Goal: Information Seeking & Learning: Learn about a topic

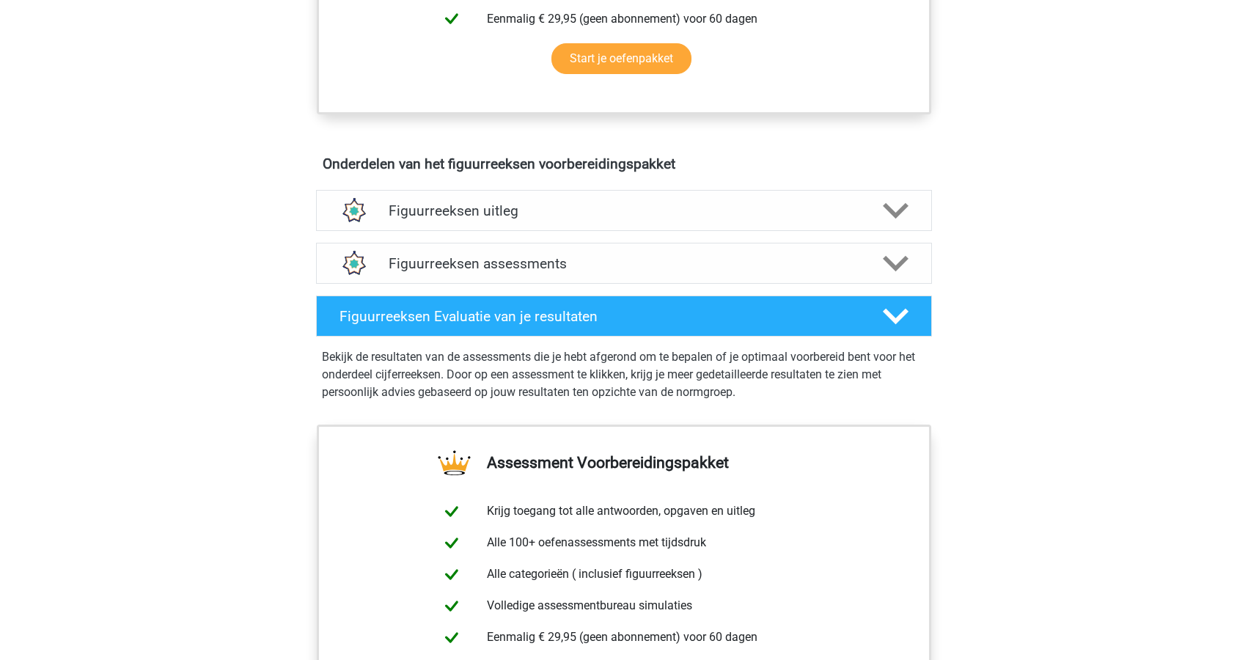
scroll to position [722, 0]
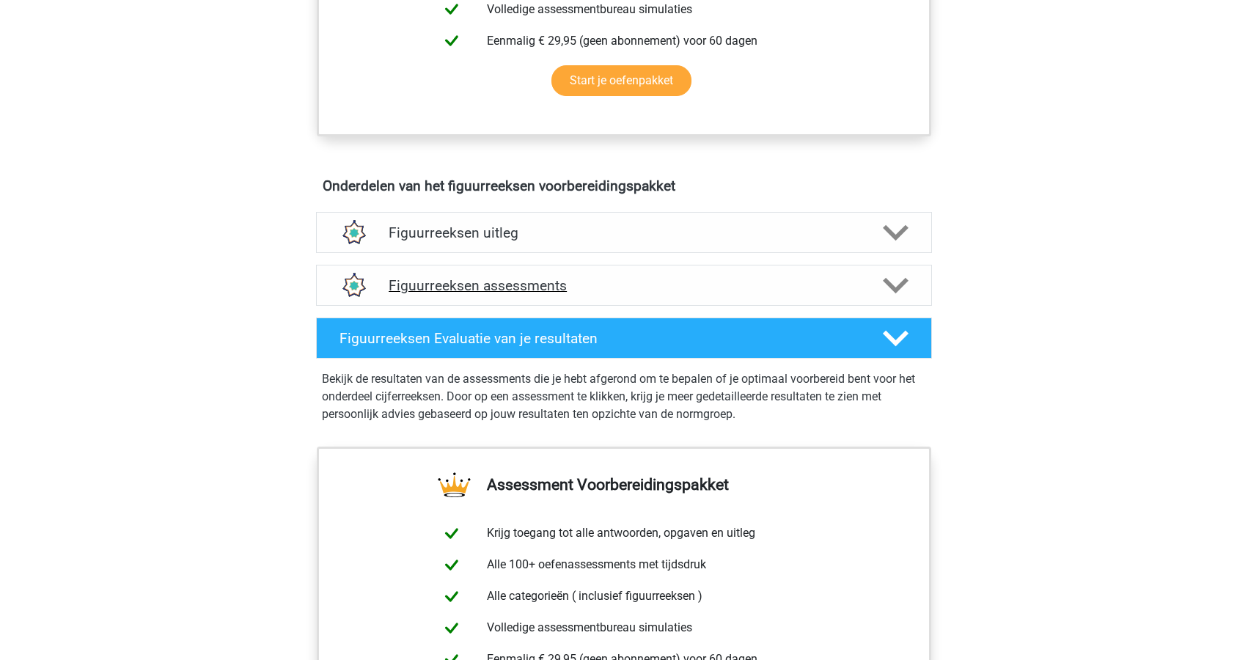
click at [694, 274] on div "Figuurreeksen assessments" at bounding box center [624, 285] width 616 height 41
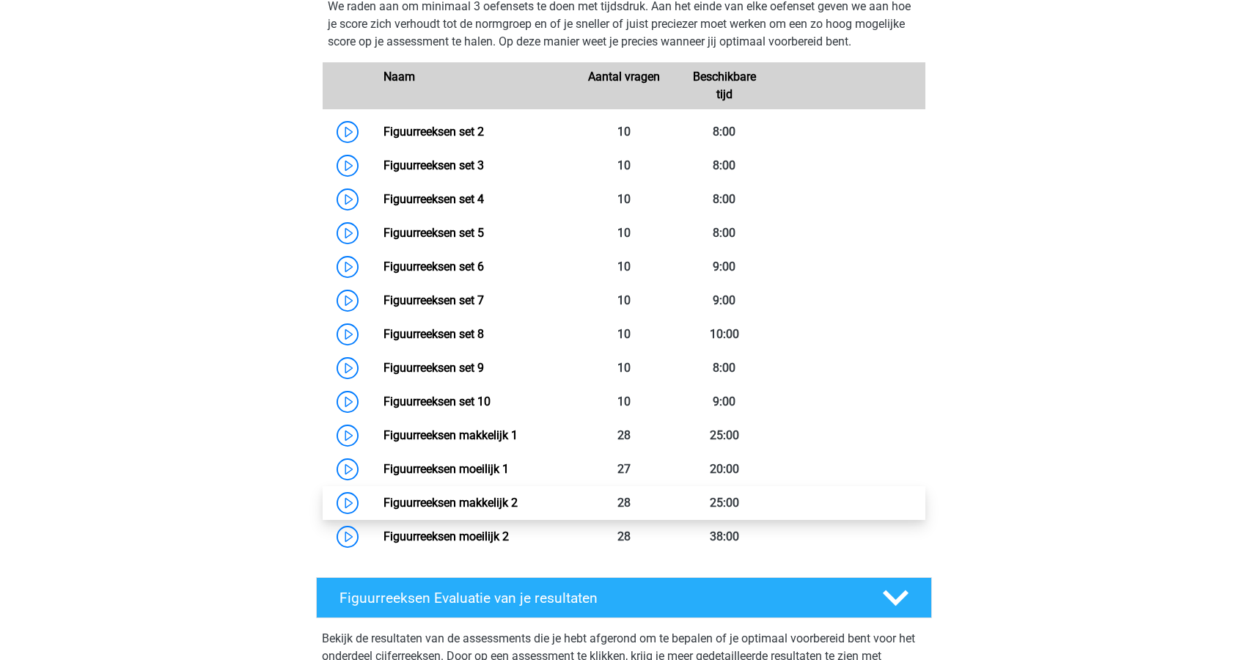
scroll to position [1042, 0]
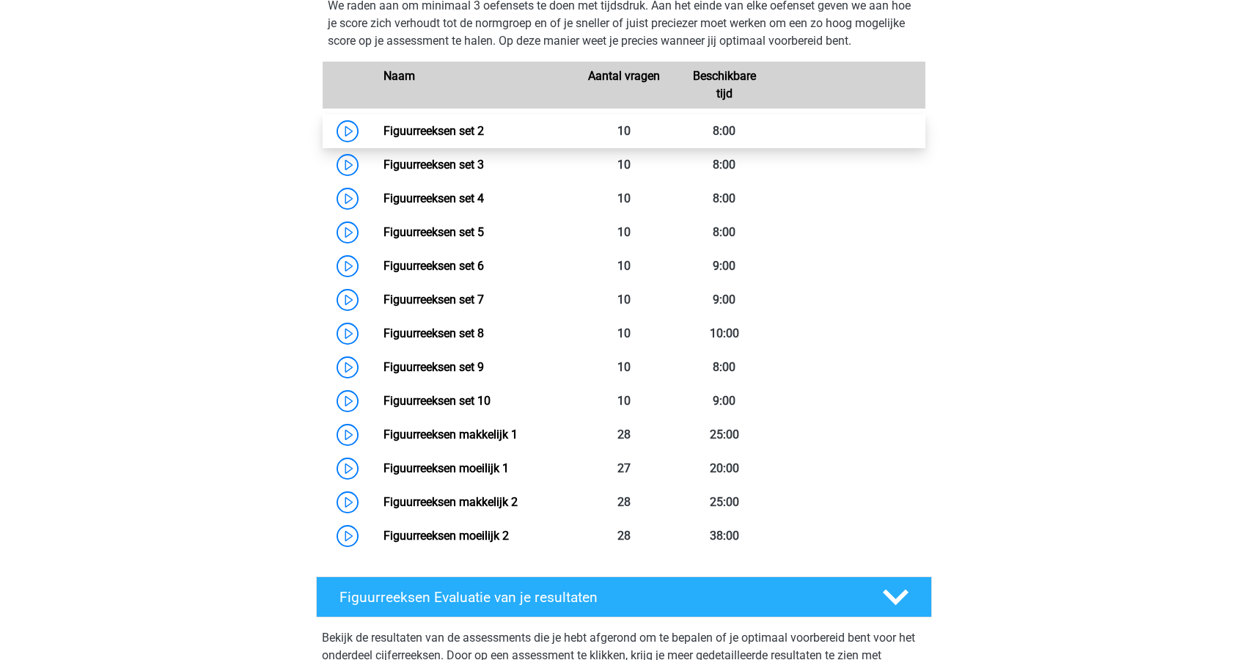
click at [384, 131] on link "Figuurreeksen set 2" at bounding box center [434, 131] width 100 height 14
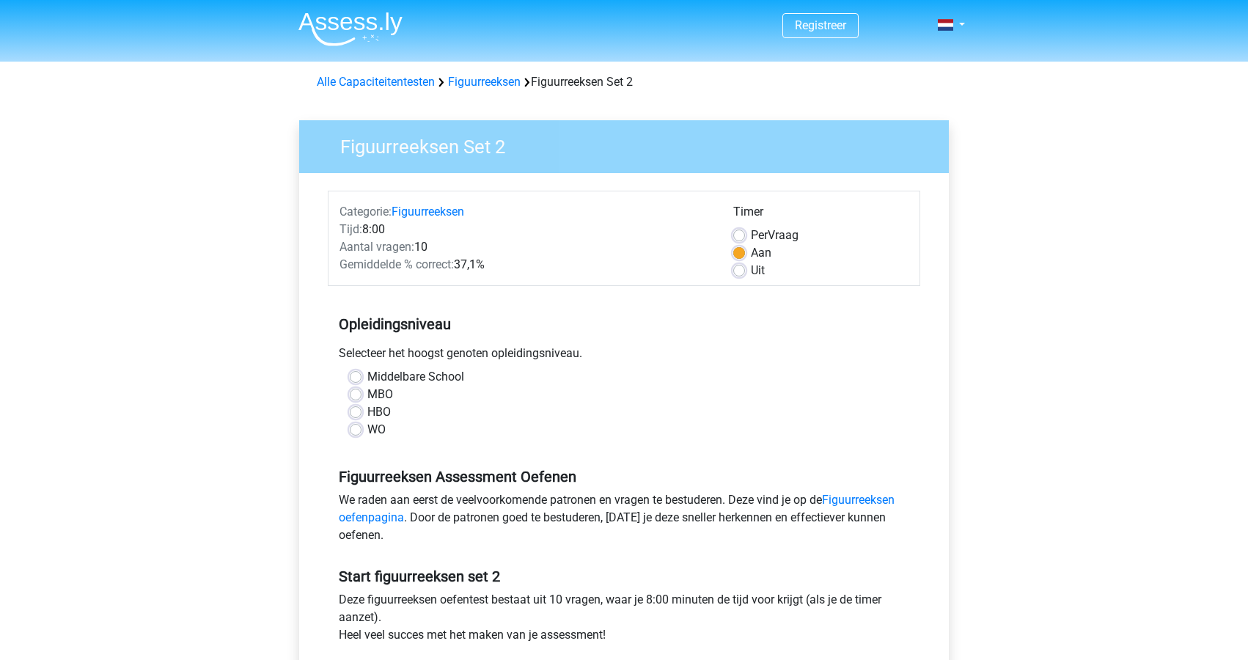
click at [367, 432] on label "WO" at bounding box center [376, 430] width 18 height 18
click at [355, 432] on input "WO" at bounding box center [356, 428] width 12 height 15
radio input "true"
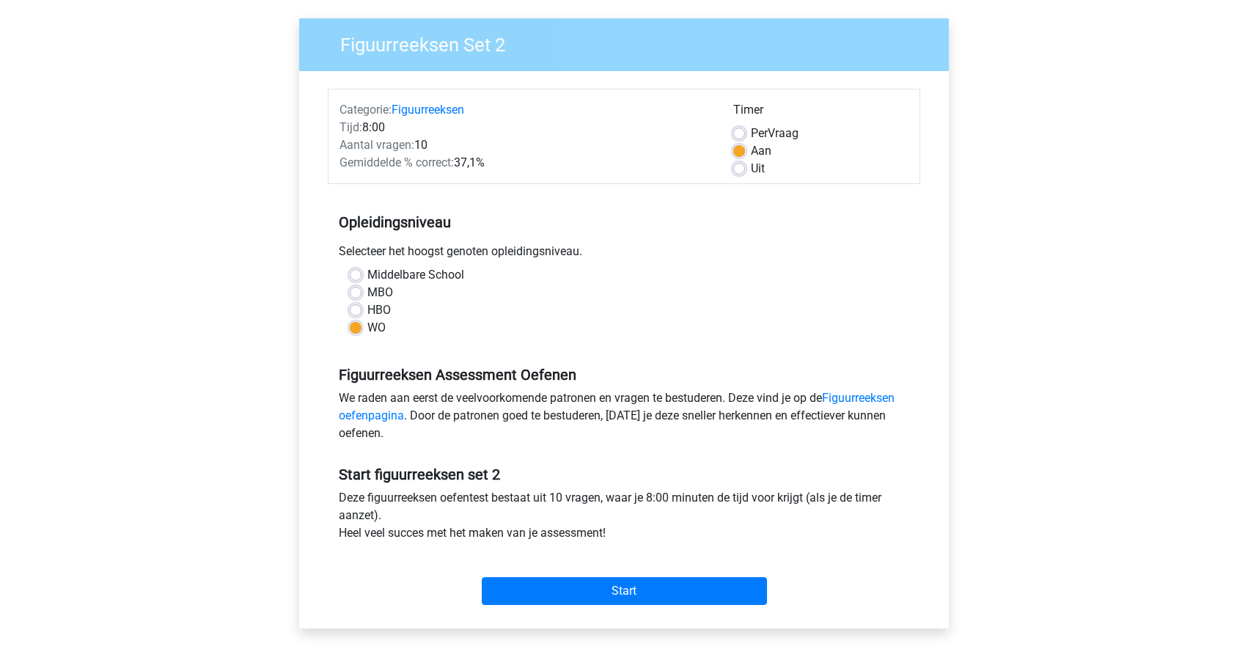
scroll to position [102, 0]
click at [751, 173] on label "Uit" at bounding box center [758, 169] width 14 height 18
click at [738, 173] on input "Uit" at bounding box center [739, 167] width 12 height 15
radio input "true"
click at [637, 593] on input "Start" at bounding box center [624, 591] width 285 height 28
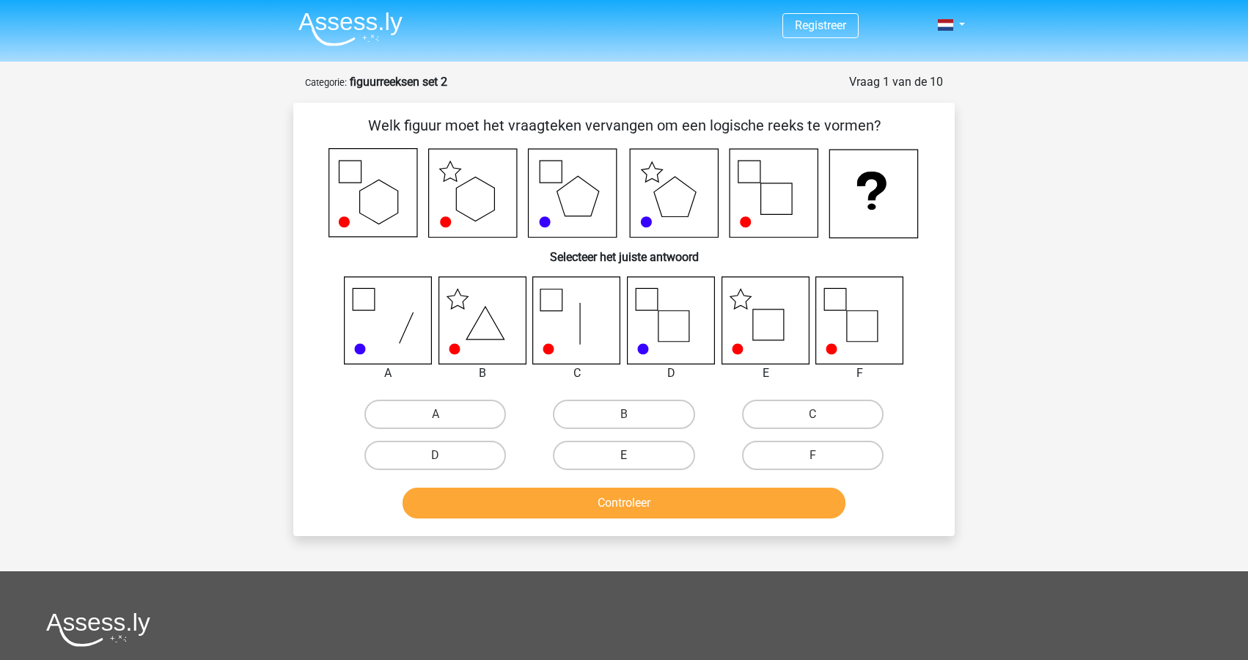
click at [631, 447] on label "E" at bounding box center [624, 455] width 142 height 29
click at [631, 455] on input "E" at bounding box center [629, 460] width 10 height 10
radio input "true"
click at [620, 510] on button "Controleer" at bounding box center [625, 503] width 444 height 31
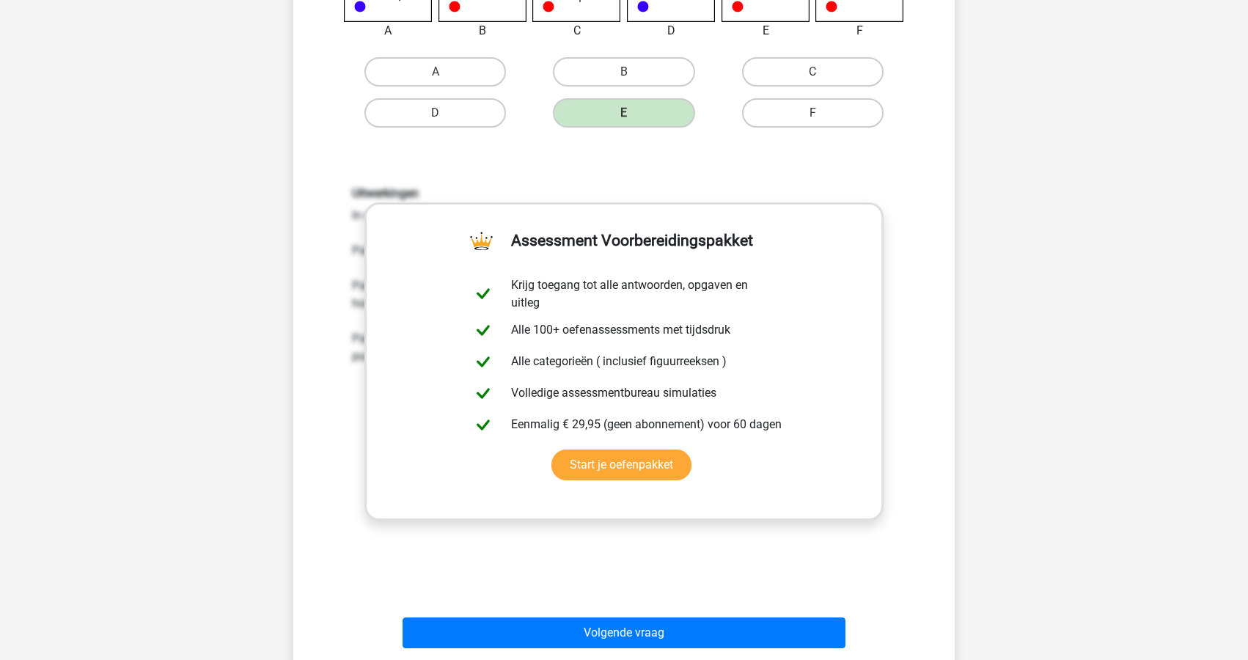
scroll to position [408, 0]
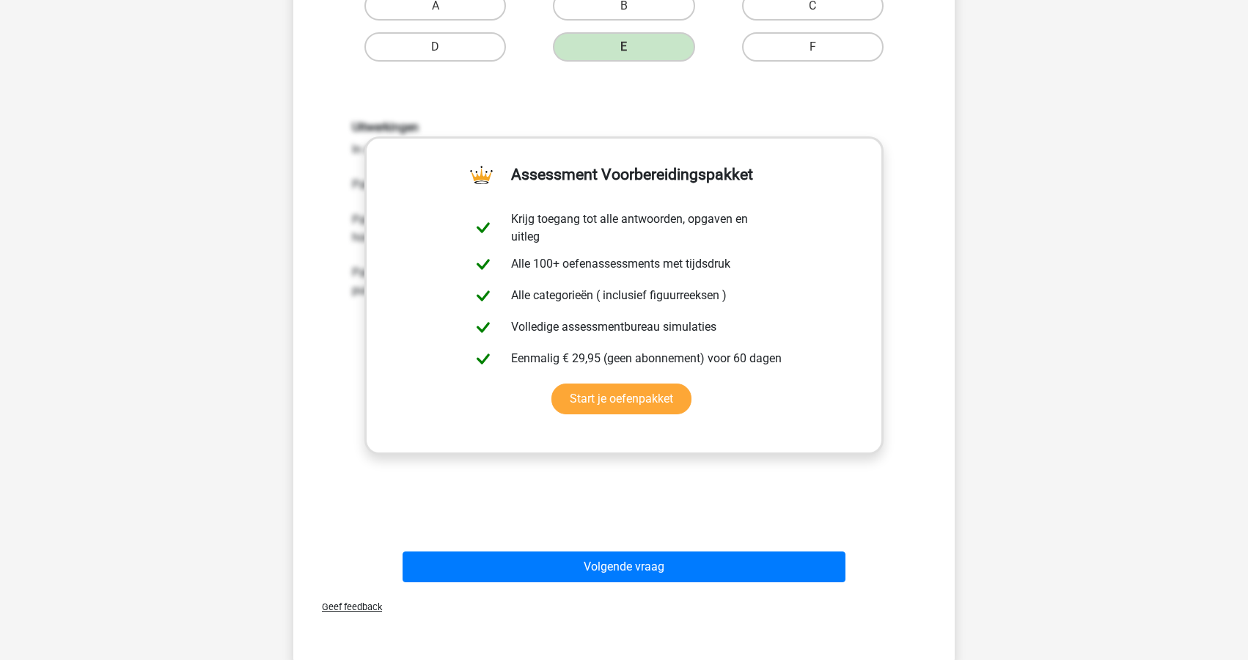
click at [590, 550] on div "Volgende vraag" at bounding box center [624, 564] width 615 height 48
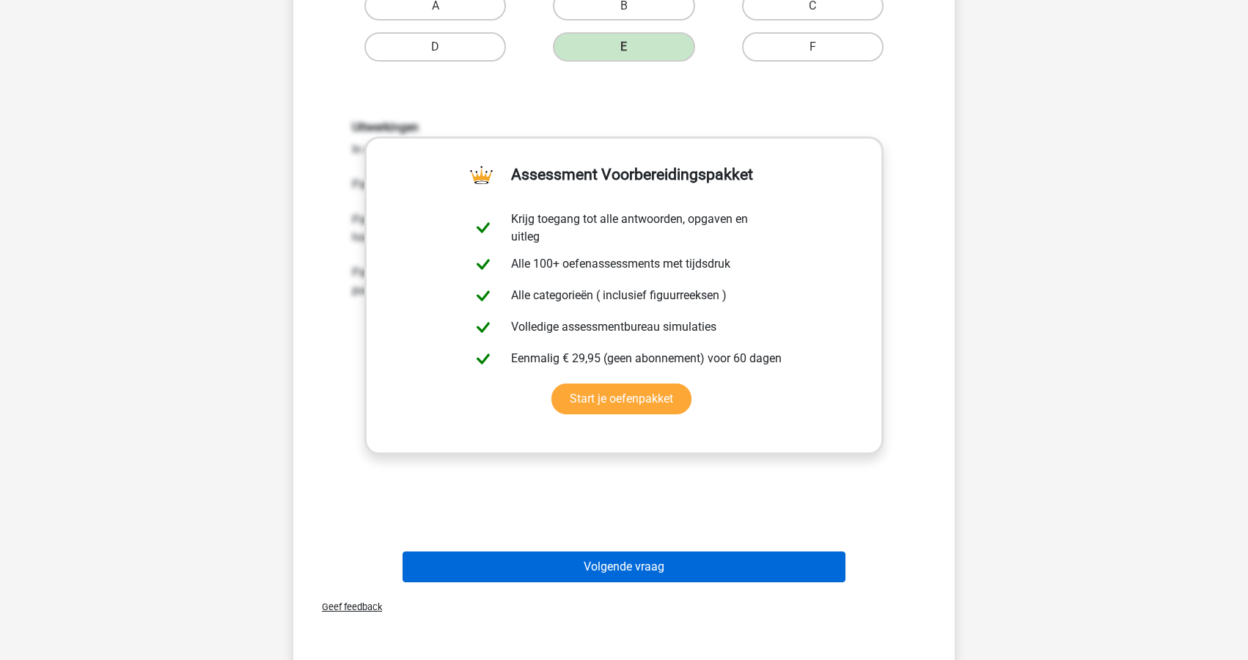
click at [552, 562] on button "Volgende vraag" at bounding box center [625, 566] width 444 height 31
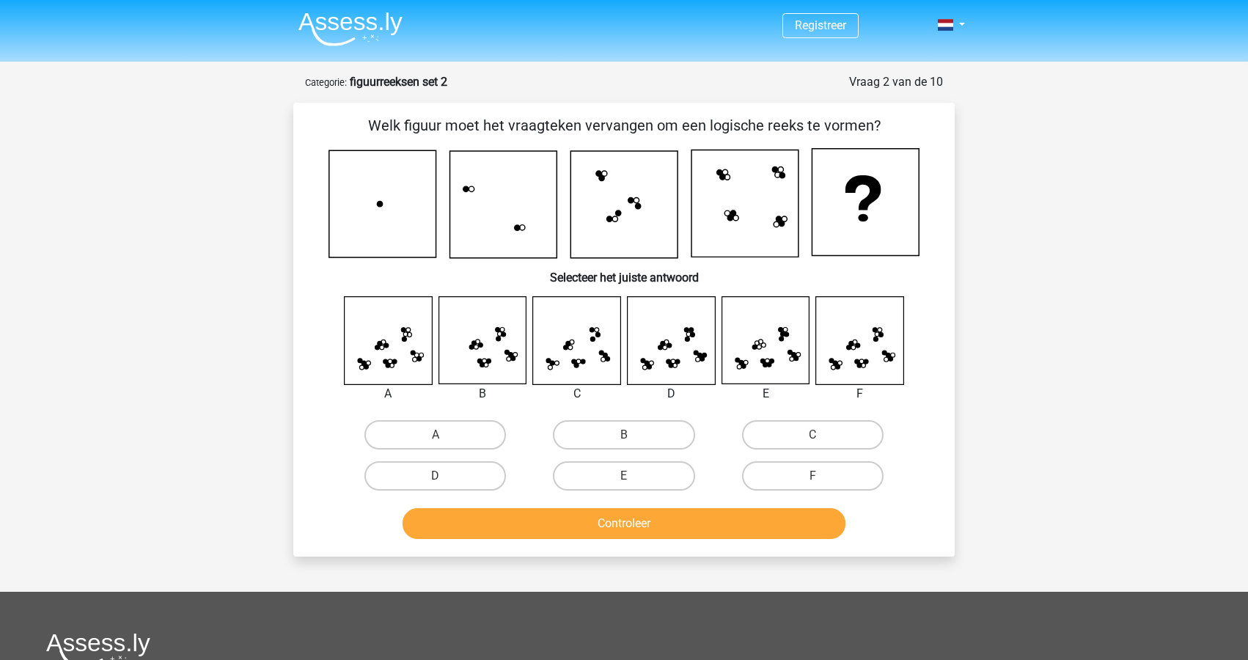
scroll to position [0, 0]
click at [407, 435] on label "A" at bounding box center [435, 434] width 142 height 29
click at [436, 435] on input "A" at bounding box center [441, 440] width 10 height 10
radio input "true"
click at [759, 471] on label "F" at bounding box center [813, 475] width 142 height 29
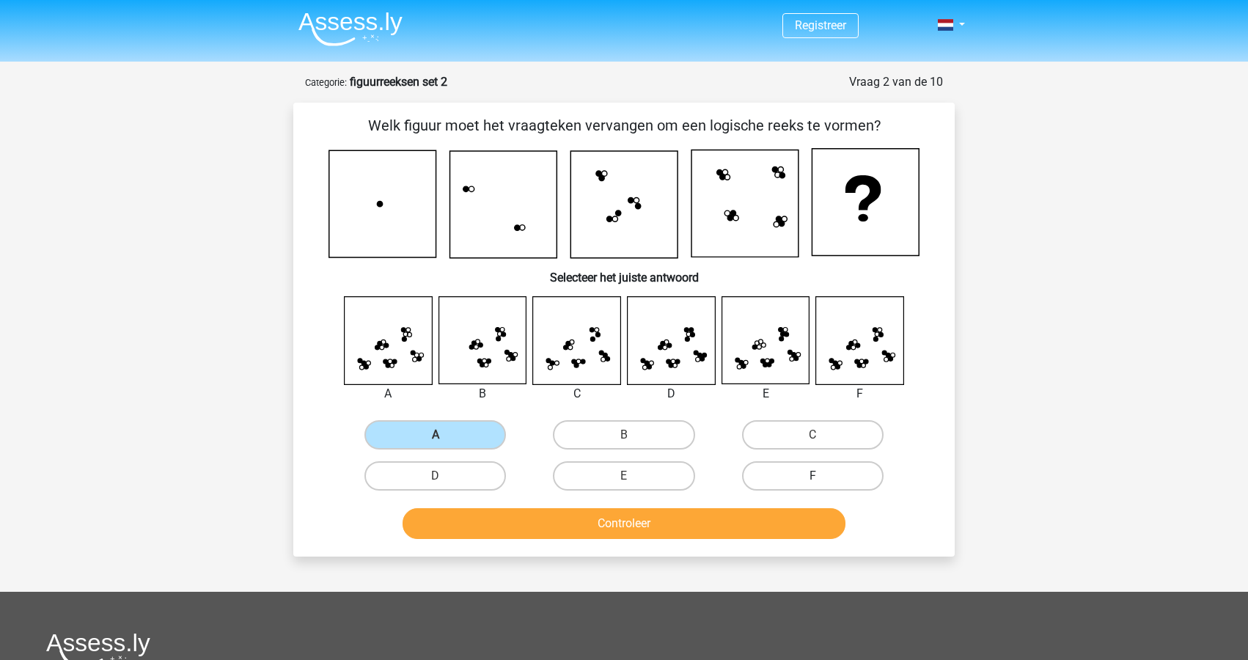
click at [813, 476] on input "F" at bounding box center [818, 481] width 10 height 10
radio input "true"
click at [650, 527] on button "Controleer" at bounding box center [625, 523] width 444 height 31
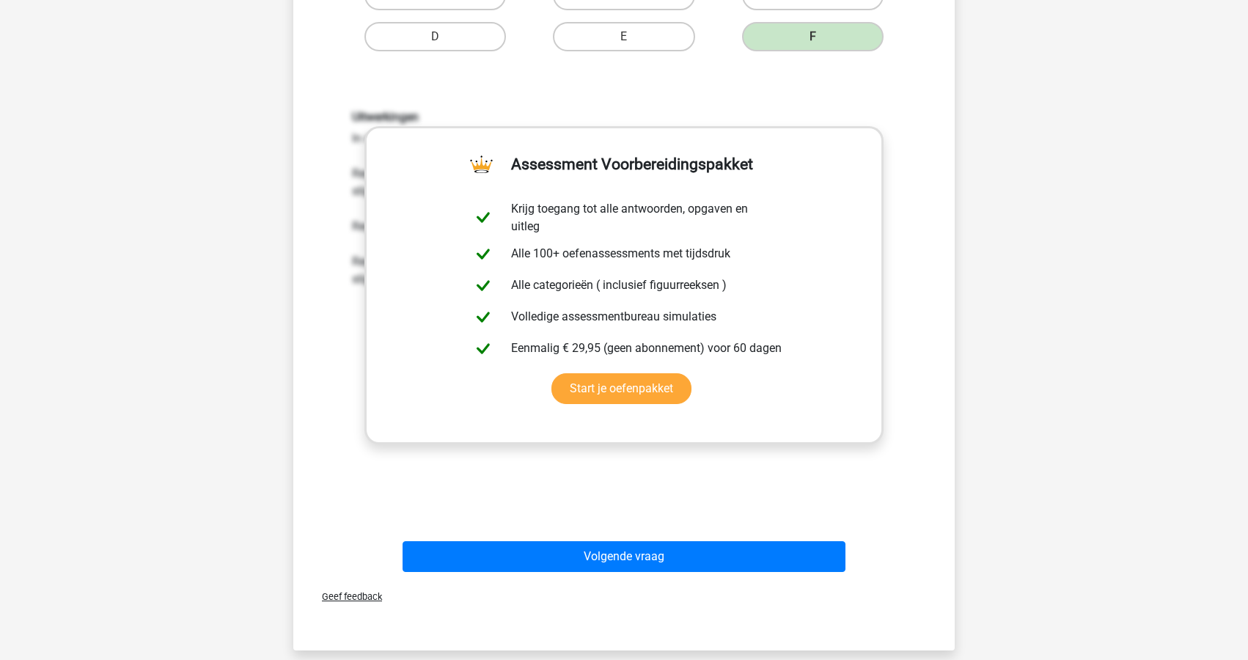
scroll to position [555, 0]
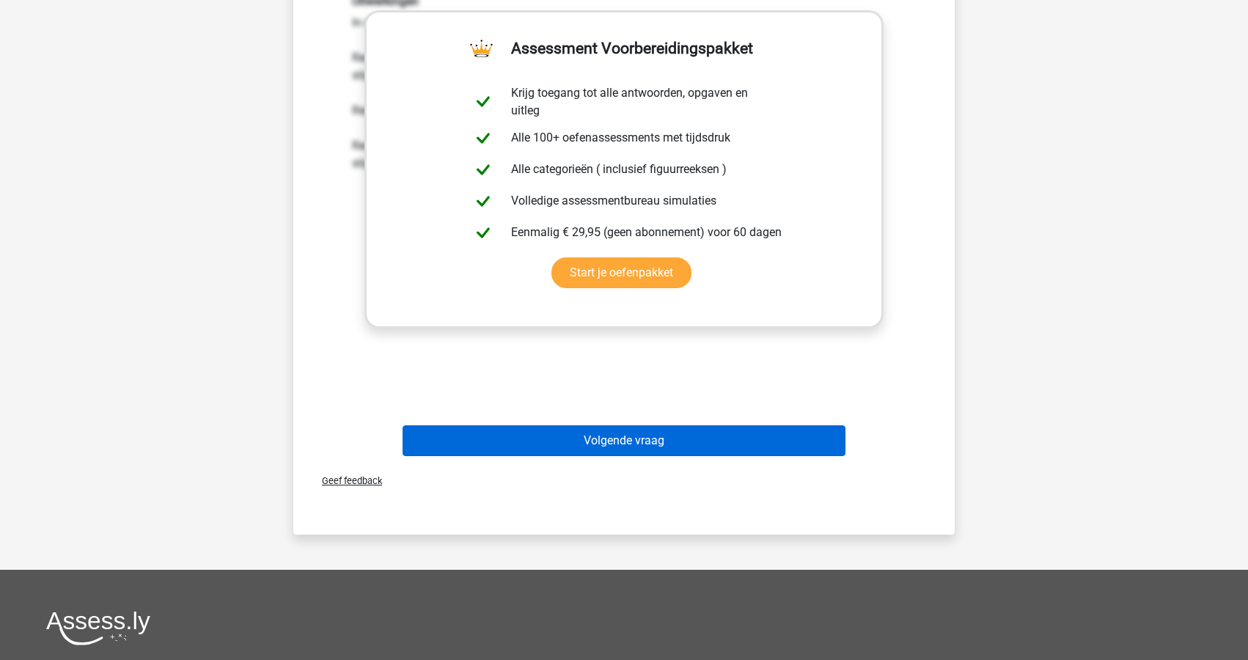
click at [576, 438] on button "Volgende vraag" at bounding box center [625, 440] width 444 height 31
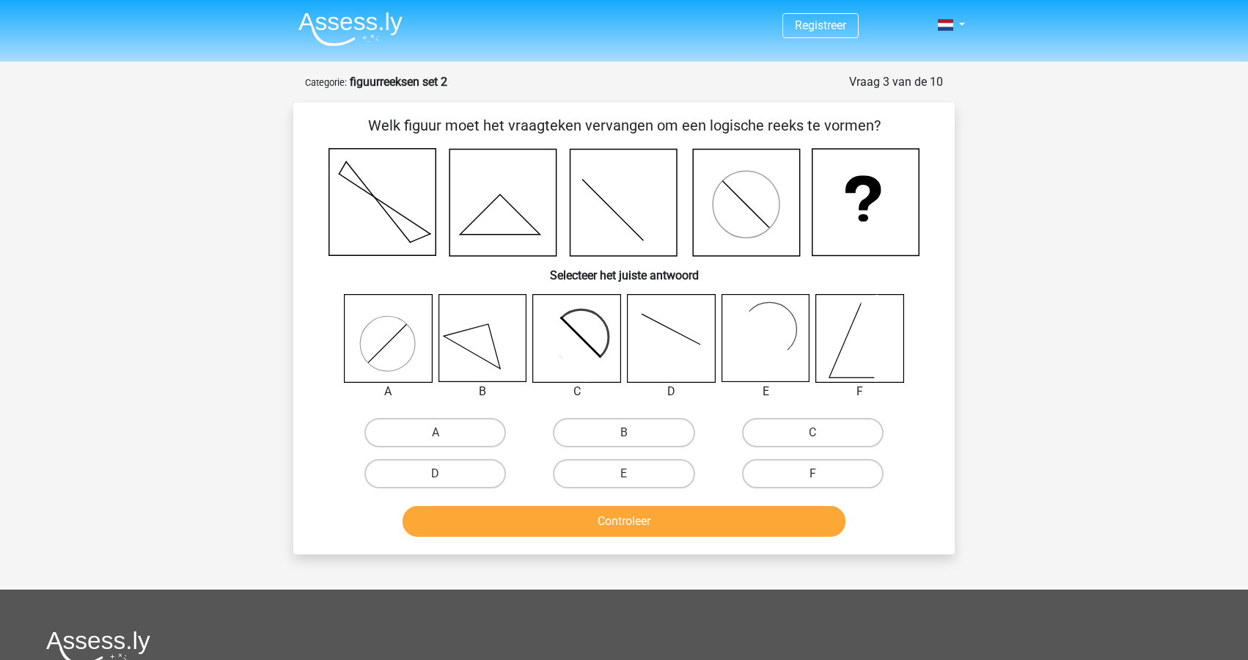
scroll to position [0, 0]
click at [654, 470] on label "E" at bounding box center [624, 473] width 142 height 29
click at [634, 474] on input "E" at bounding box center [629, 479] width 10 height 10
radio input "true"
click at [653, 526] on button "Controleer" at bounding box center [625, 521] width 444 height 31
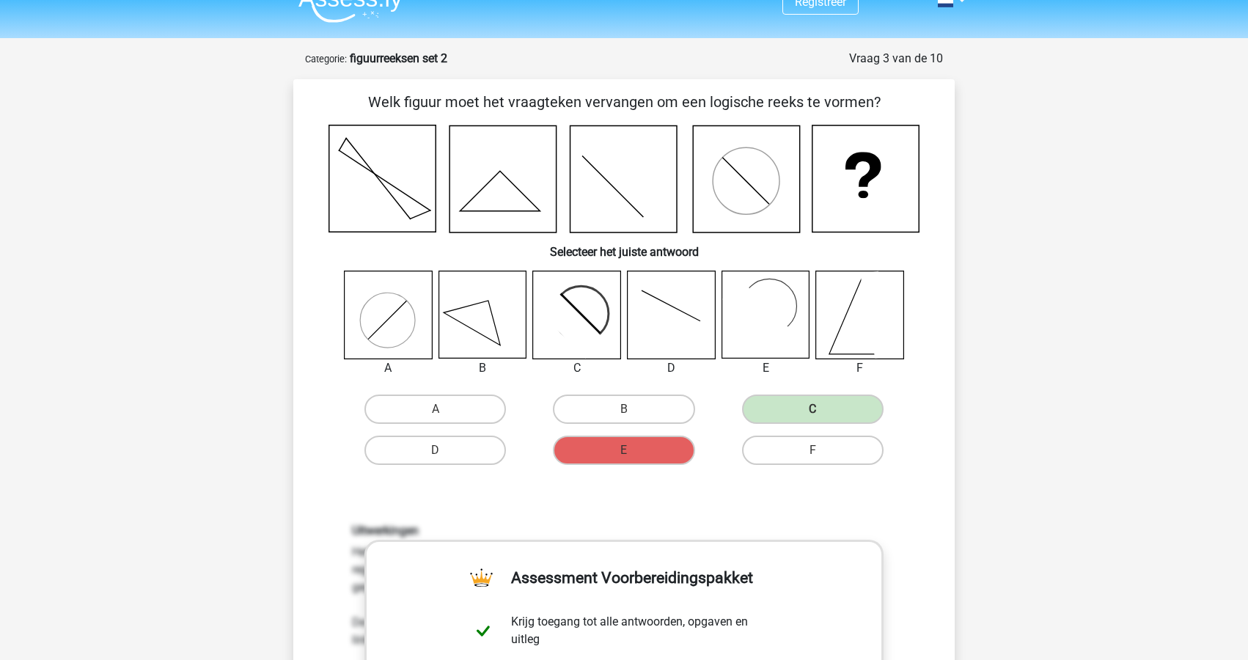
scroll to position [23, 0]
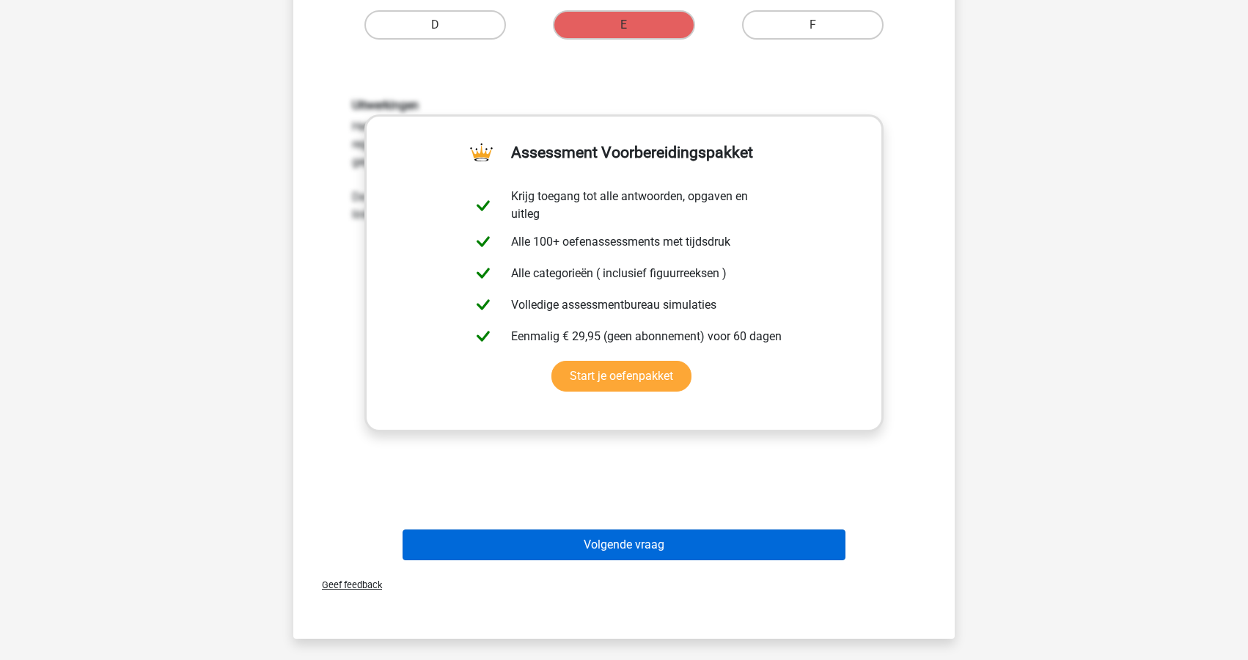
click at [647, 545] on button "Volgende vraag" at bounding box center [625, 544] width 444 height 31
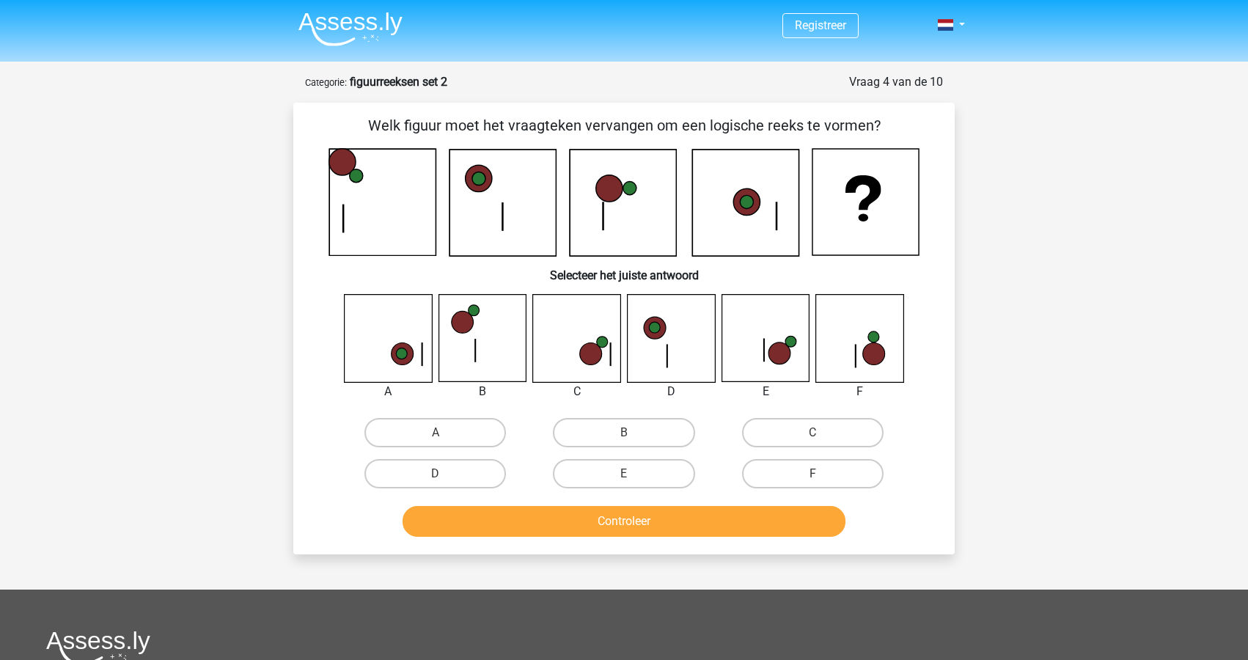
scroll to position [0, 0]
click at [653, 472] on label "E" at bounding box center [624, 473] width 142 height 29
click at [634, 474] on input "E" at bounding box center [629, 479] width 10 height 10
radio input "true"
click at [653, 520] on button "Controleer" at bounding box center [625, 521] width 444 height 31
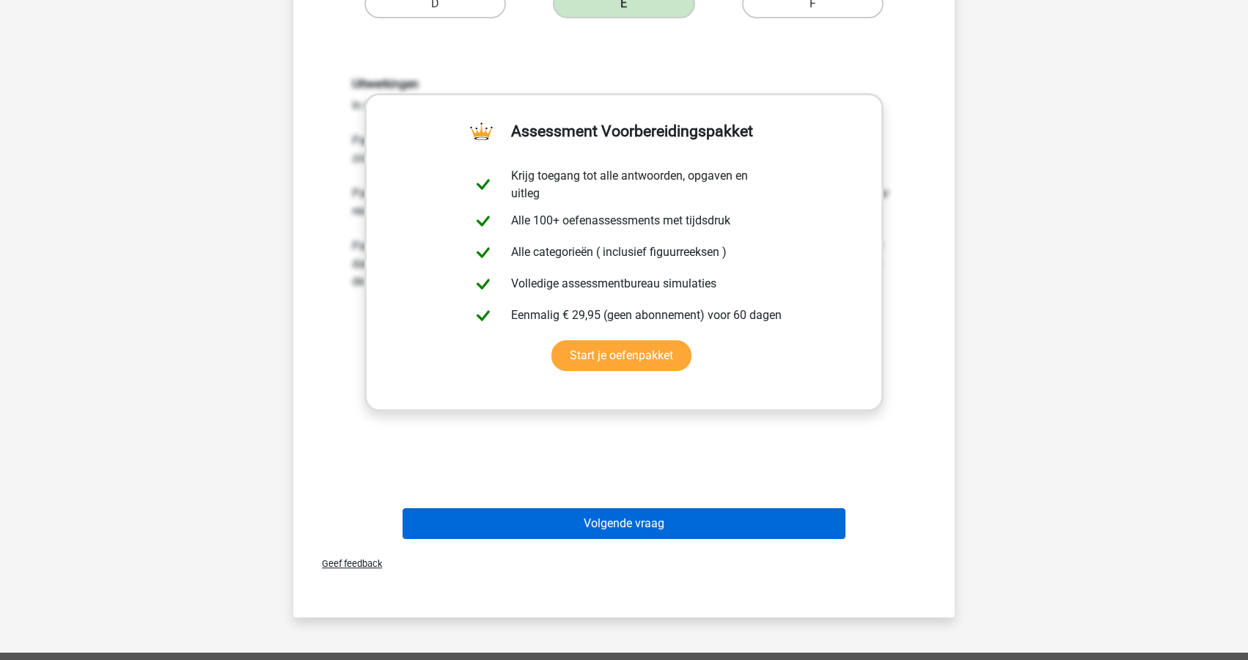
click at [541, 525] on button "Volgende vraag" at bounding box center [625, 523] width 444 height 31
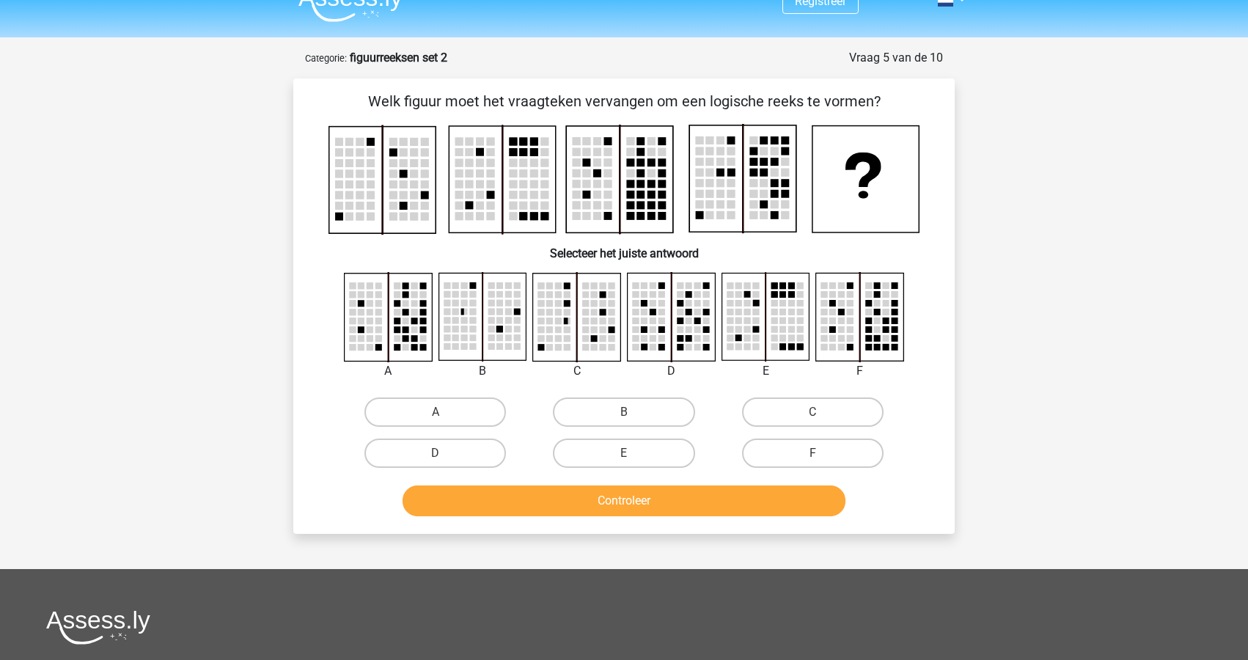
scroll to position [22, 0]
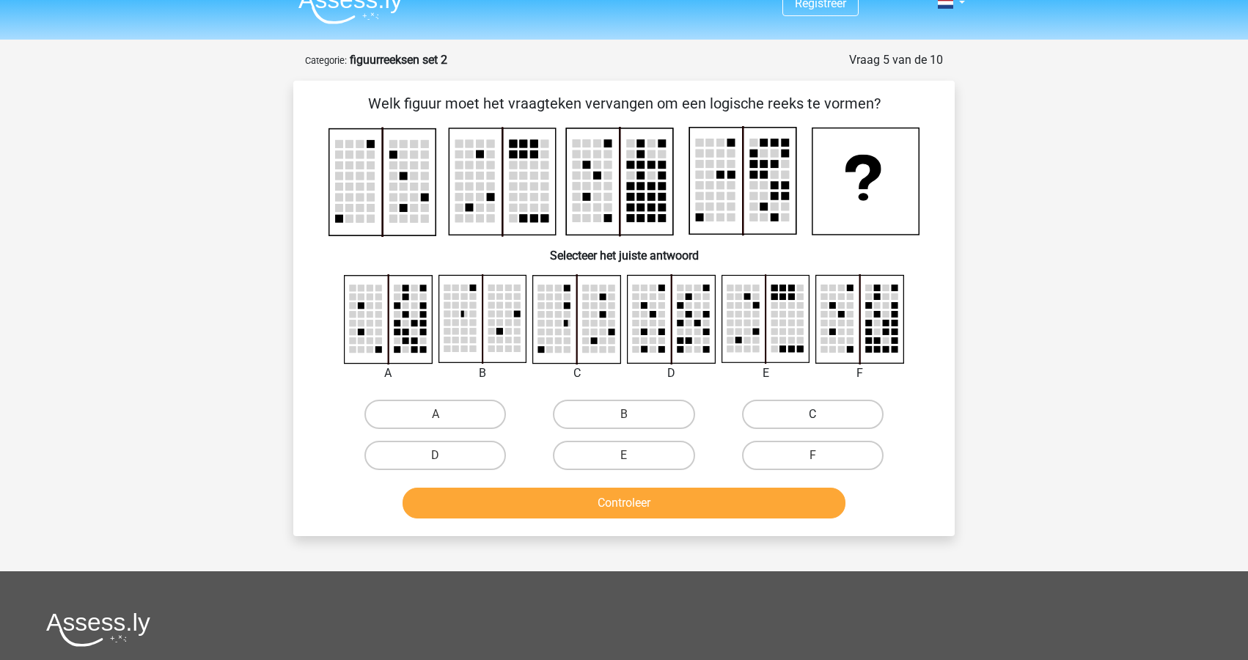
click at [788, 415] on label "C" at bounding box center [813, 414] width 142 height 29
click at [813, 415] on input "C" at bounding box center [818, 419] width 10 height 10
radio input "true"
click at [692, 505] on button "Controleer" at bounding box center [625, 503] width 444 height 31
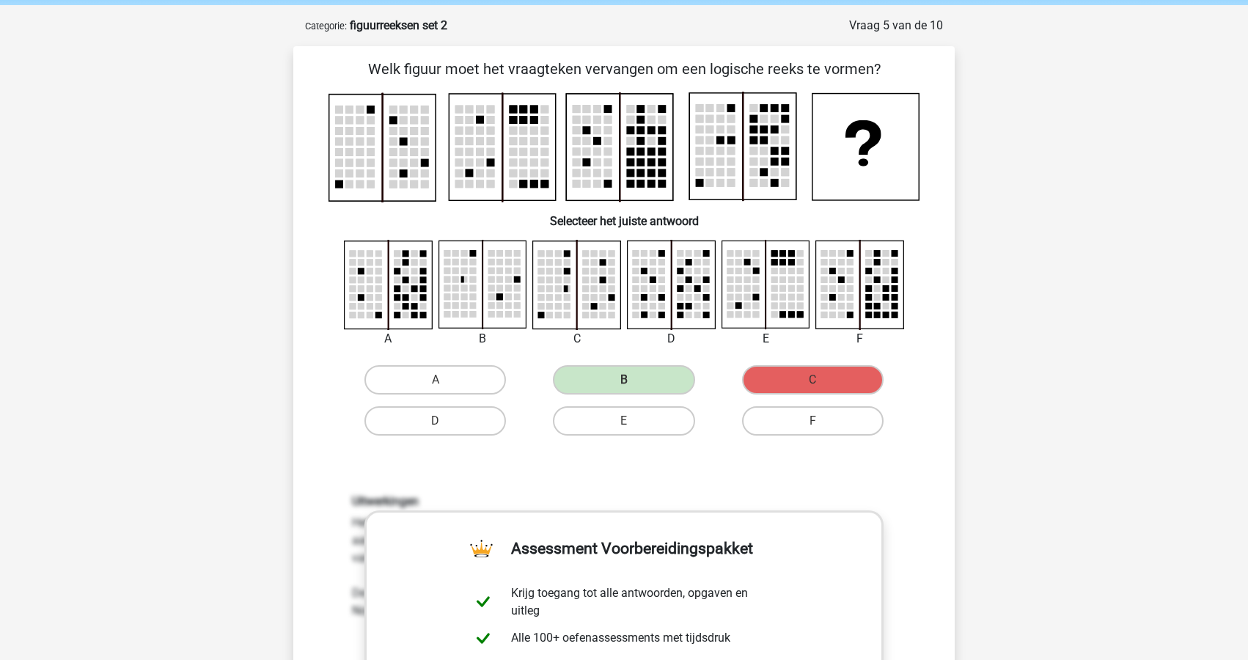
scroll to position [53, 0]
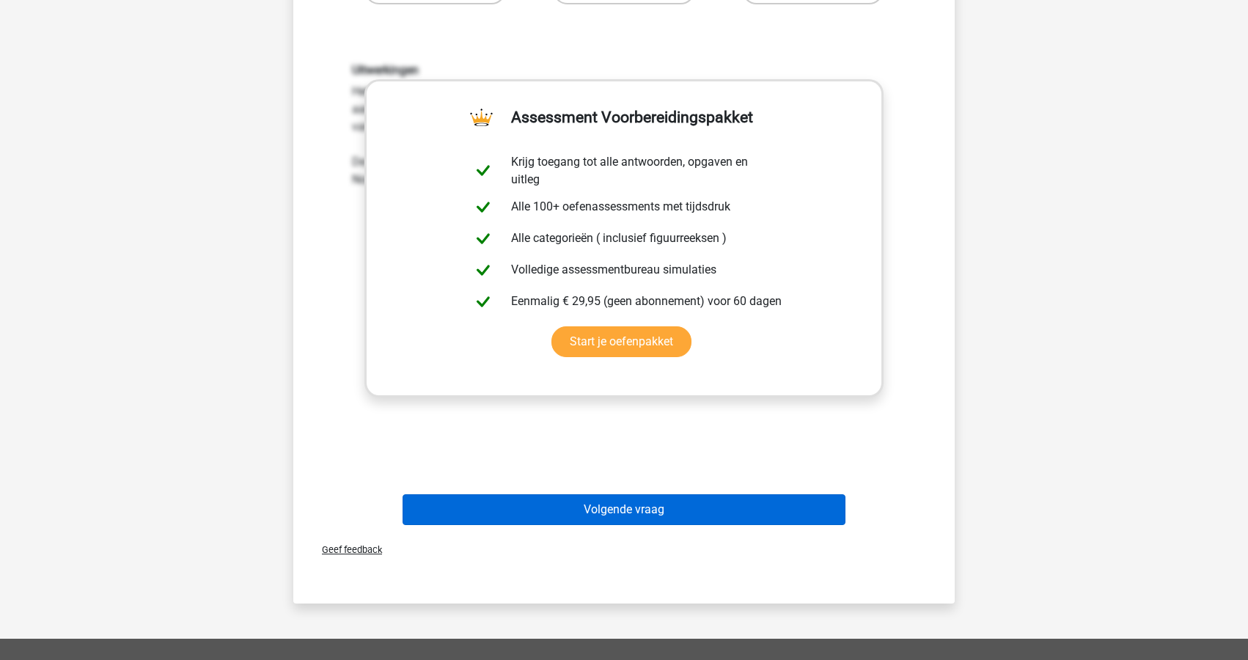
click at [521, 505] on button "Volgende vraag" at bounding box center [625, 509] width 444 height 31
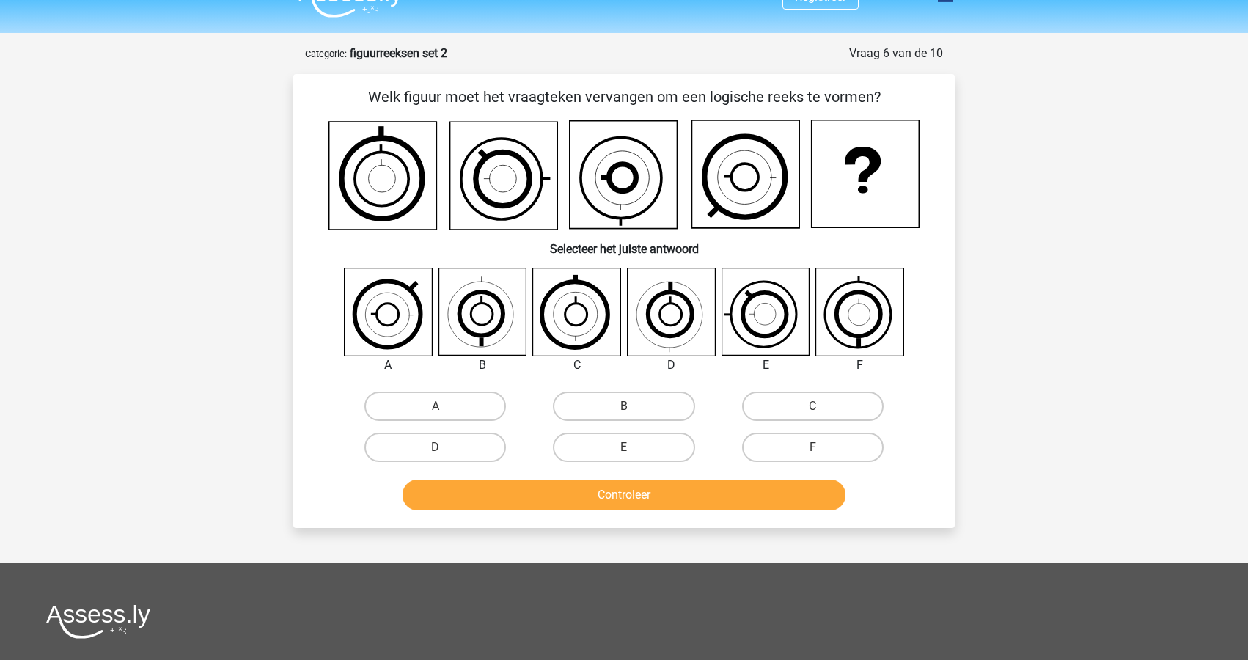
scroll to position [0, 0]
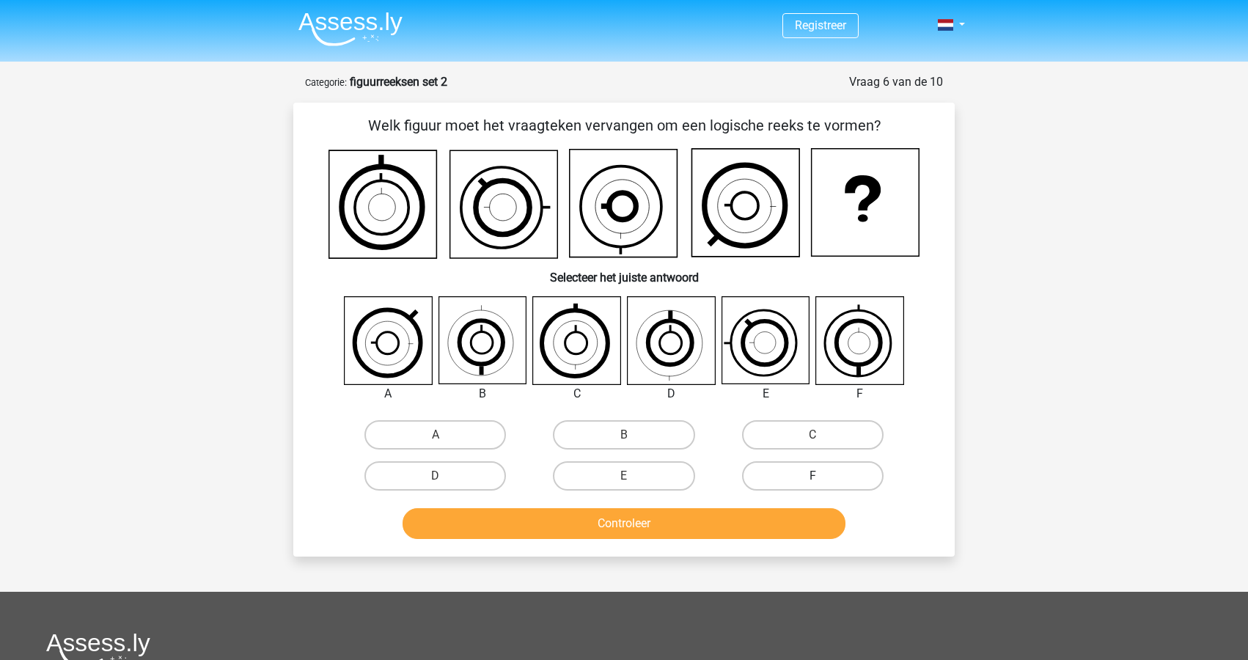
click at [774, 477] on label "F" at bounding box center [813, 475] width 142 height 29
click at [813, 477] on input "F" at bounding box center [818, 481] width 10 height 10
radio input "true"
click at [704, 517] on button "Controleer" at bounding box center [625, 523] width 444 height 31
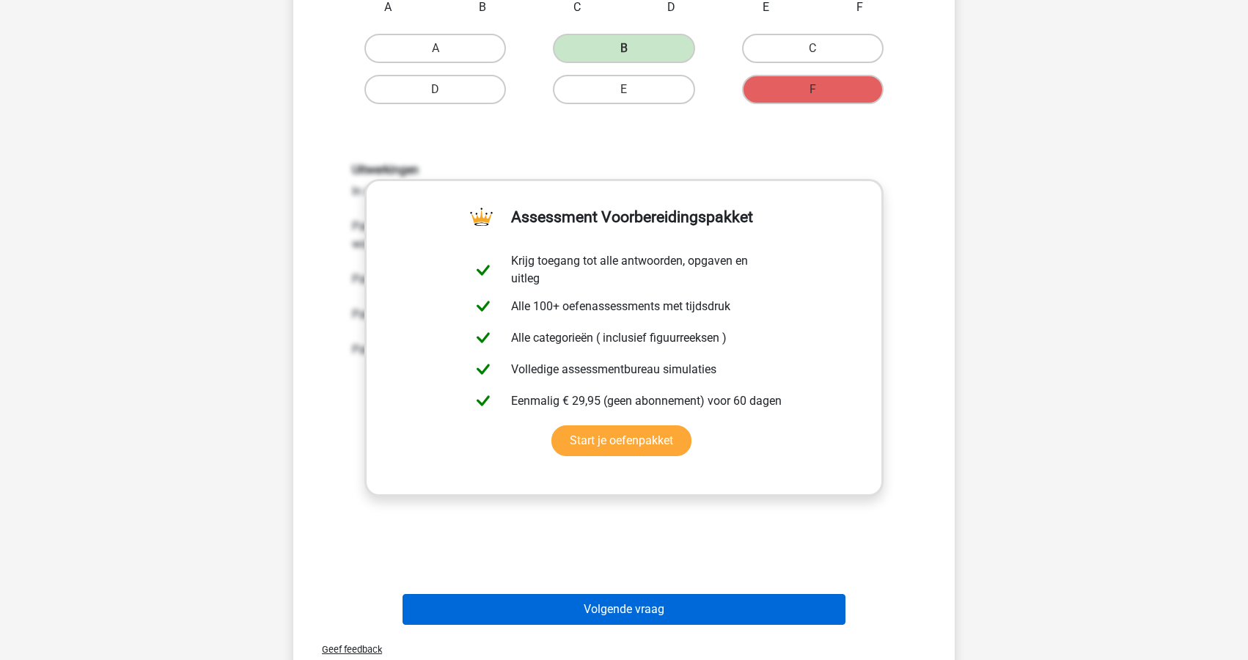
click at [562, 603] on button "Volgende vraag" at bounding box center [625, 609] width 444 height 31
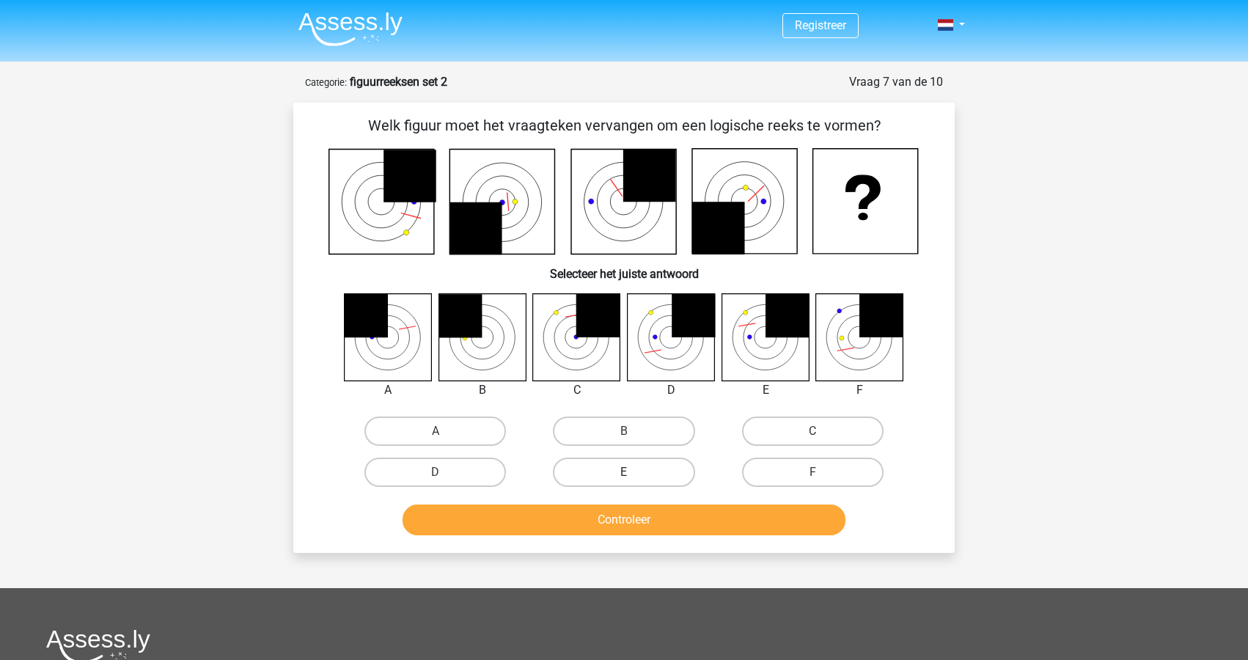
click at [650, 473] on label "E" at bounding box center [624, 472] width 142 height 29
click at [634, 473] on input "E" at bounding box center [629, 477] width 10 height 10
radio input "true"
click at [648, 524] on button "Controleer" at bounding box center [625, 520] width 444 height 31
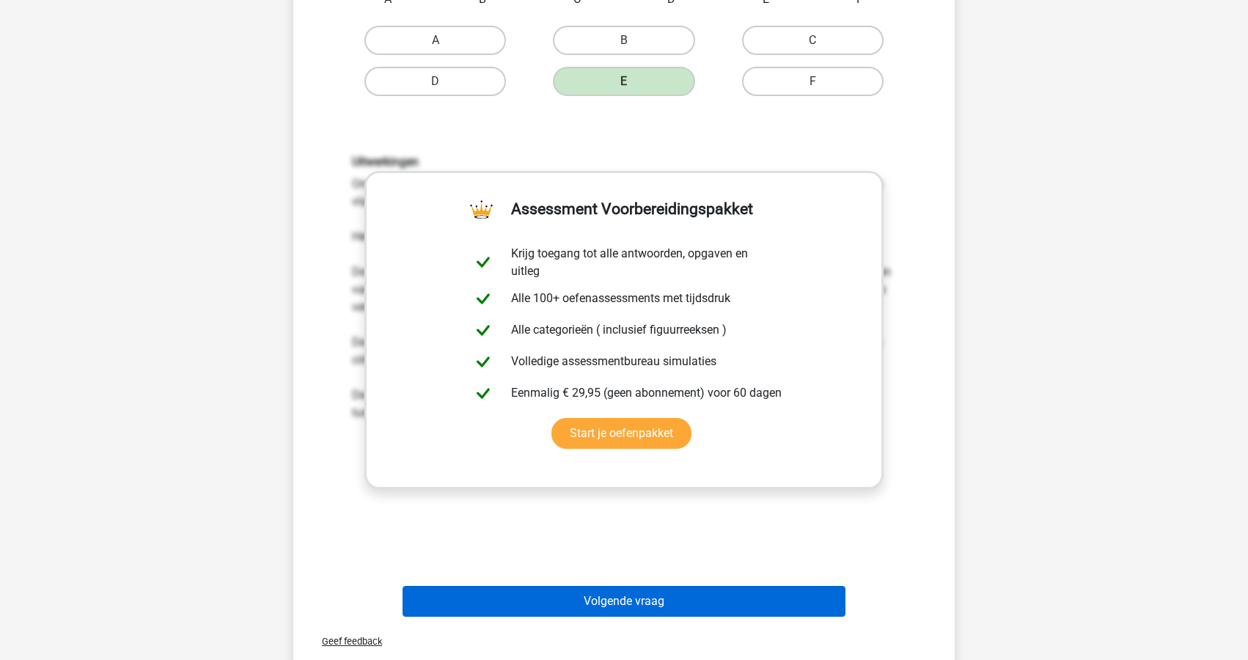
click at [628, 607] on button "Volgende vraag" at bounding box center [625, 601] width 444 height 31
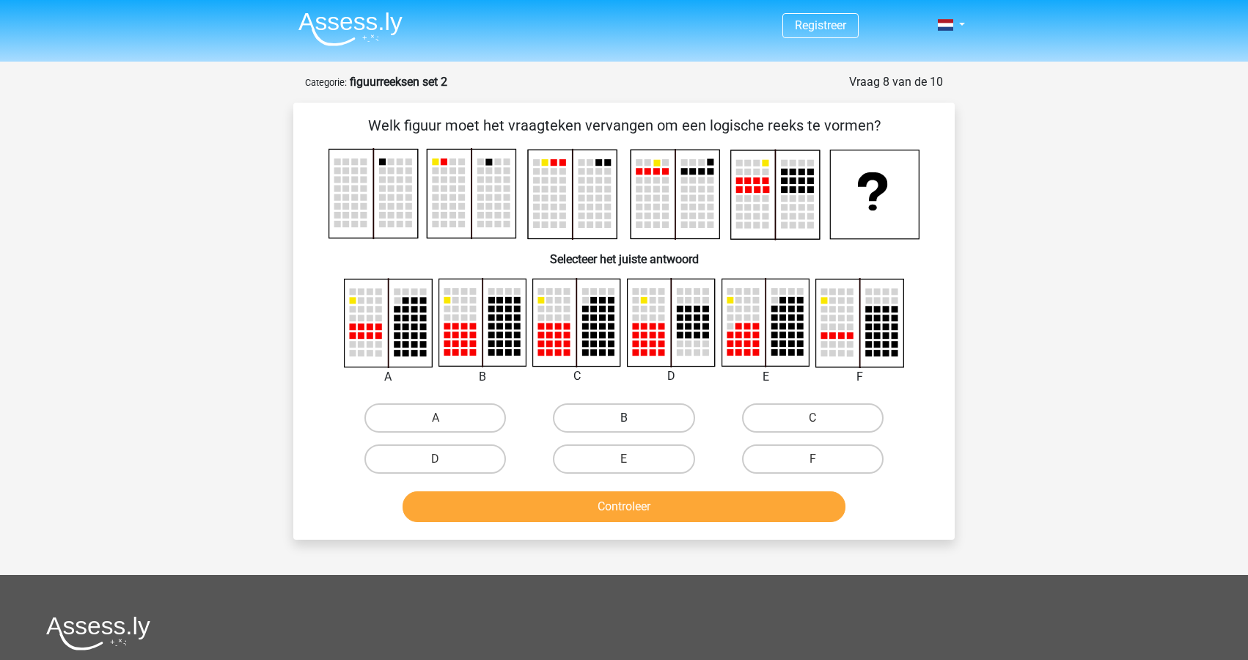
click at [636, 417] on label "B" at bounding box center [624, 417] width 142 height 29
click at [634, 418] on input "B" at bounding box center [629, 423] width 10 height 10
radio input "true"
click at [468, 494] on button "Controleer" at bounding box center [625, 506] width 444 height 31
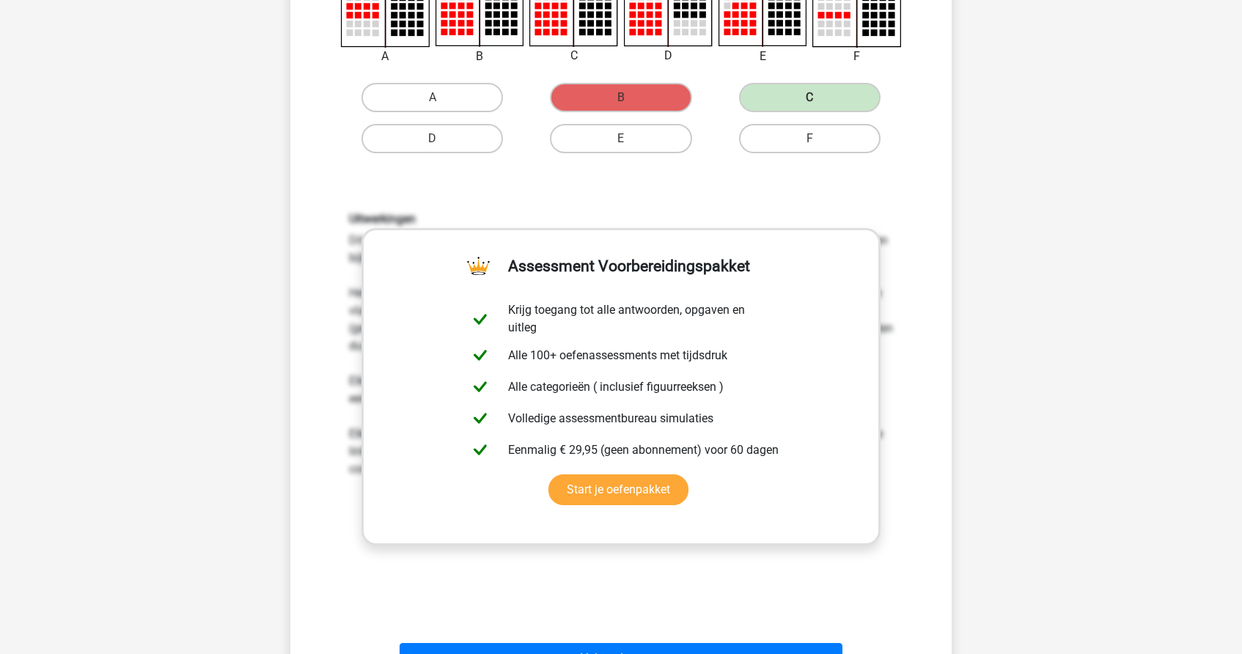
scroll to position [595, 0]
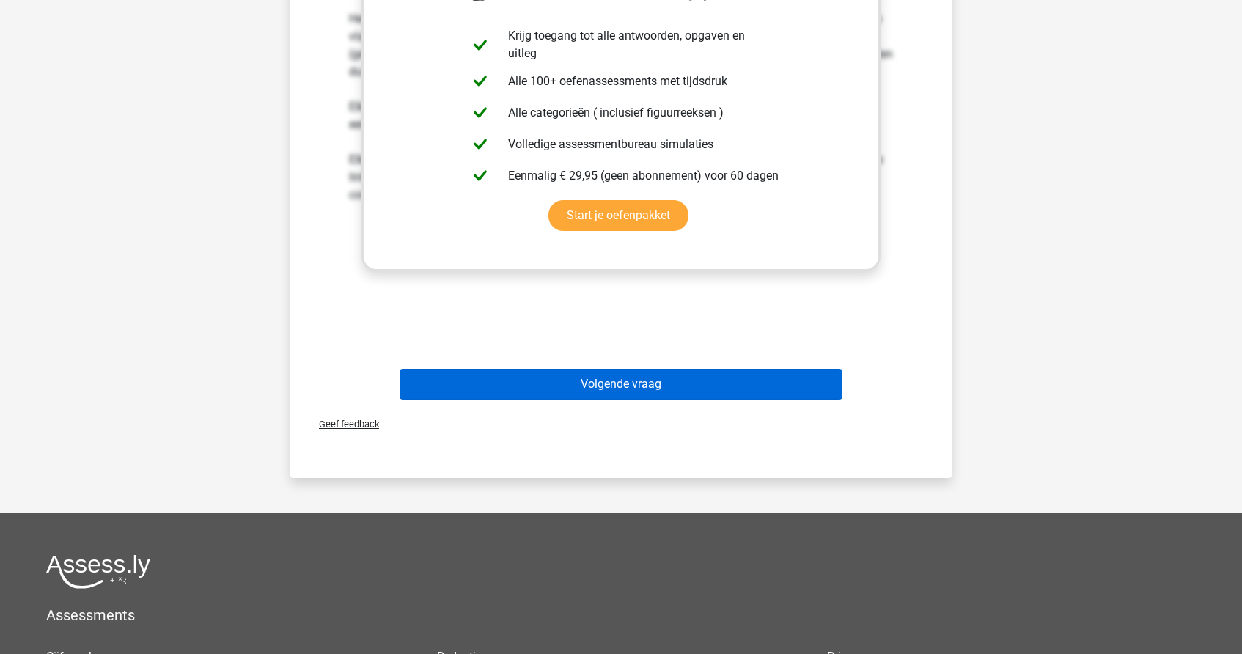
click at [645, 390] on button "Volgende vraag" at bounding box center [622, 384] width 444 height 31
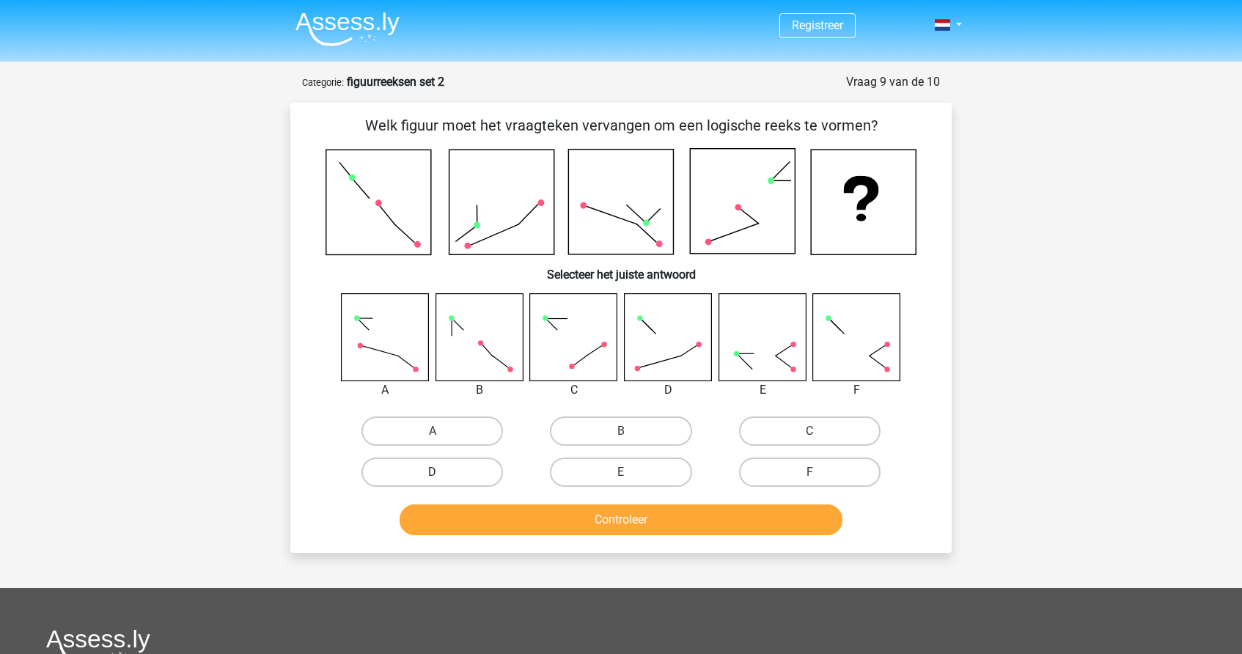
scroll to position [0, 0]
click at [794, 461] on label "F" at bounding box center [810, 472] width 142 height 29
click at [810, 472] on input "F" at bounding box center [815, 477] width 10 height 10
radio input "true"
click at [713, 502] on div "Controleer" at bounding box center [621, 517] width 615 height 48
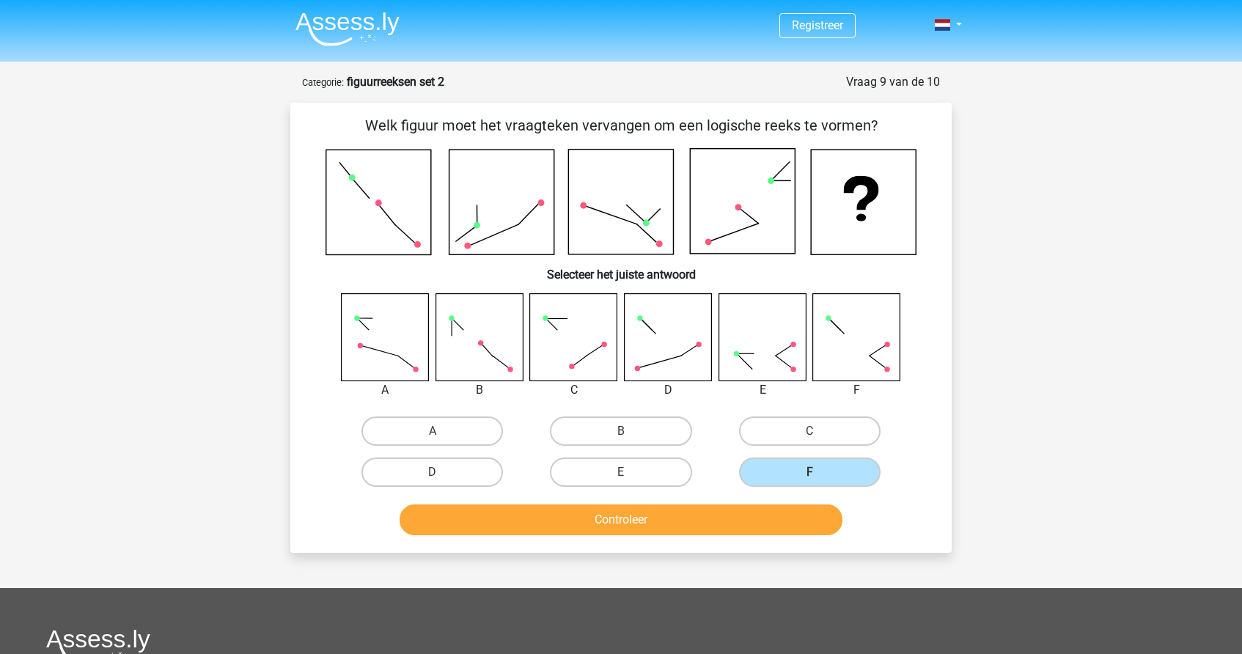
click at [689, 508] on button "Controleer" at bounding box center [622, 520] width 444 height 31
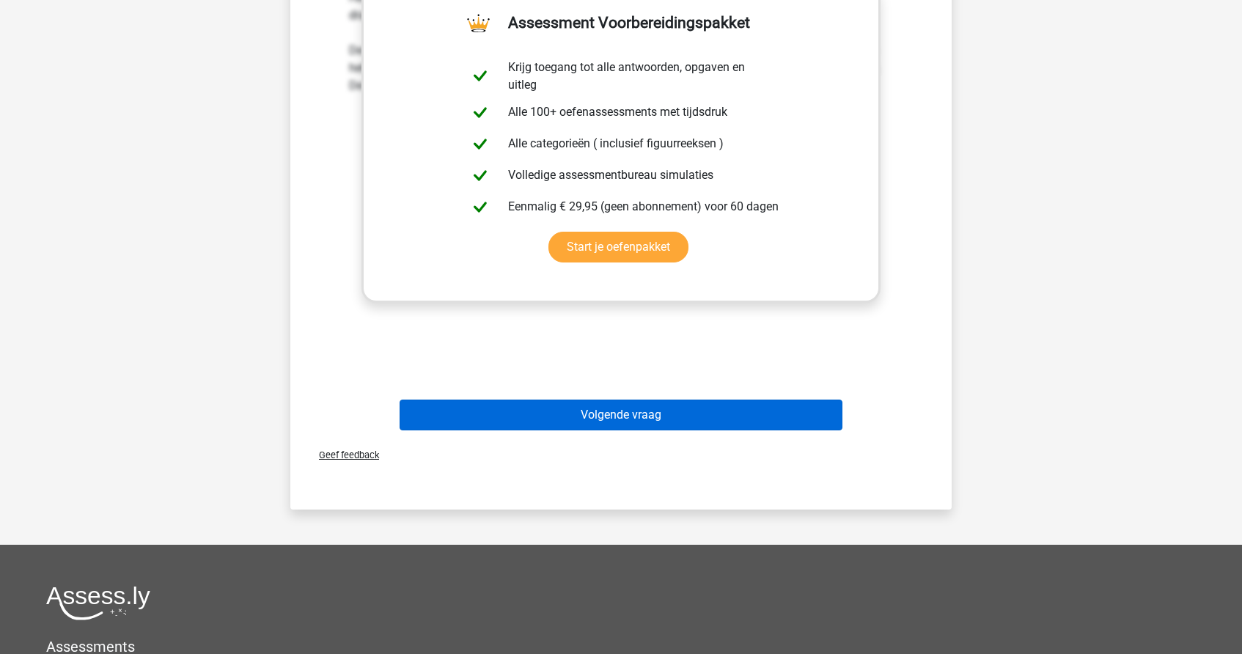
click at [598, 422] on button "Volgende vraag" at bounding box center [622, 415] width 444 height 31
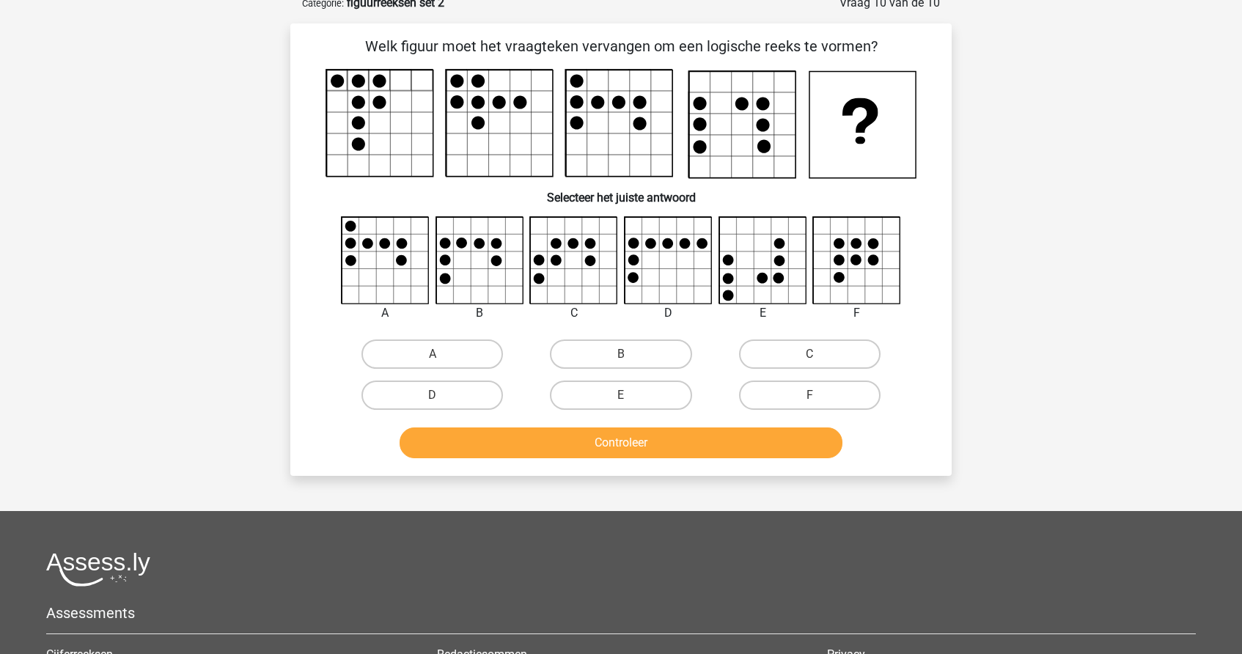
scroll to position [73, 0]
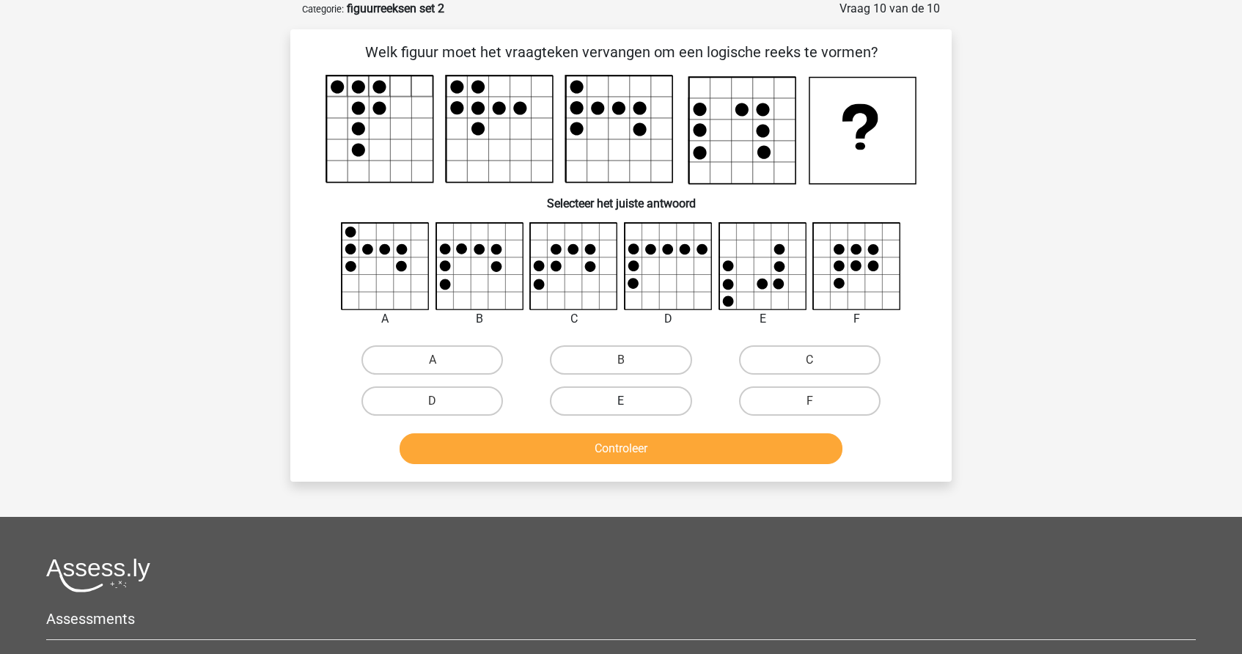
click at [626, 400] on label "E" at bounding box center [621, 400] width 142 height 29
click at [626, 401] on input "E" at bounding box center [626, 406] width 10 height 10
radio input "true"
click at [615, 441] on button "Controleer" at bounding box center [622, 448] width 444 height 31
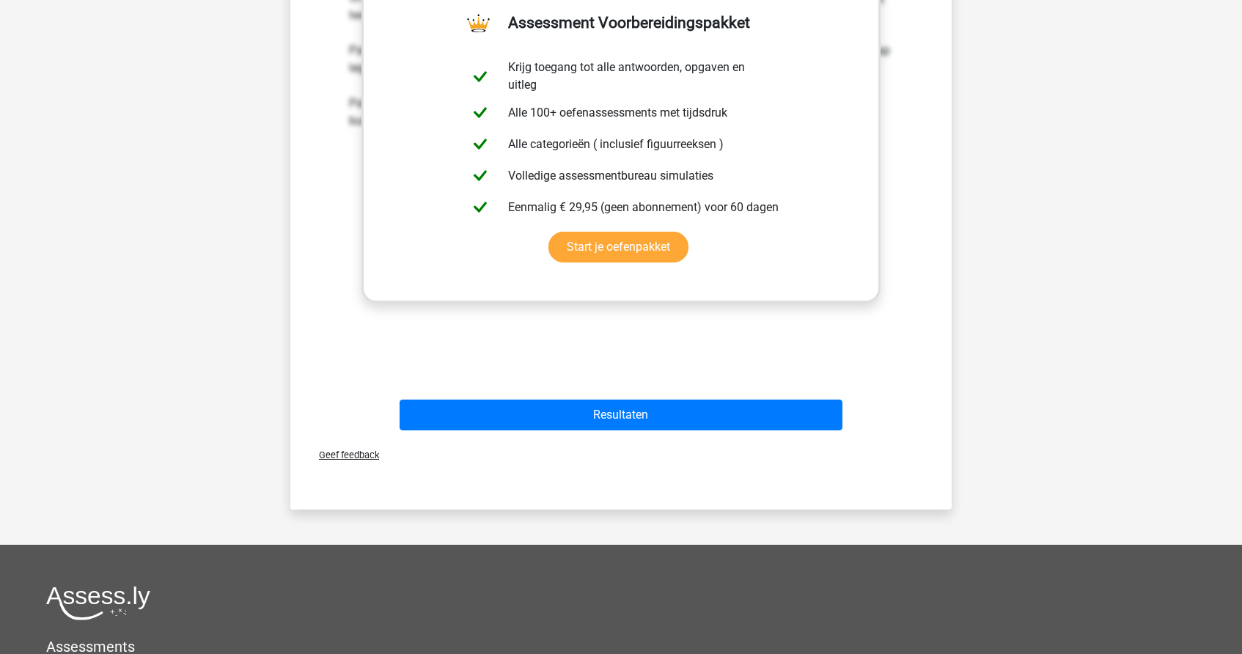
scroll to position [714, 0]
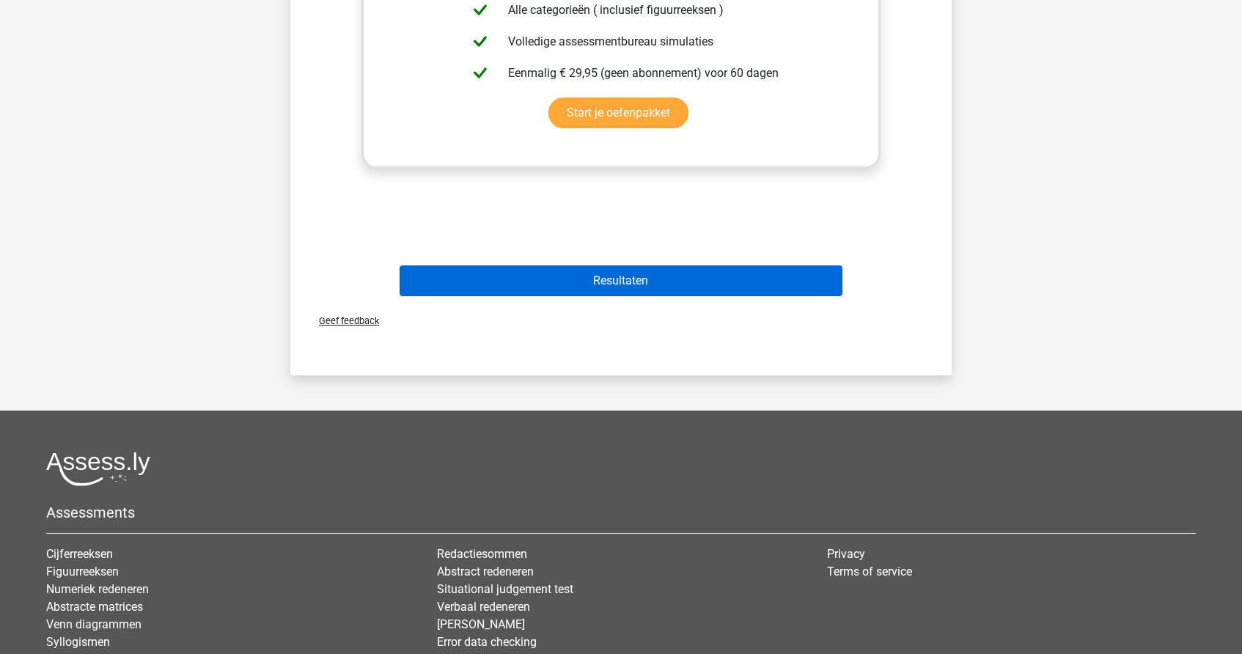
click at [595, 283] on button "Resultaten" at bounding box center [622, 280] width 444 height 31
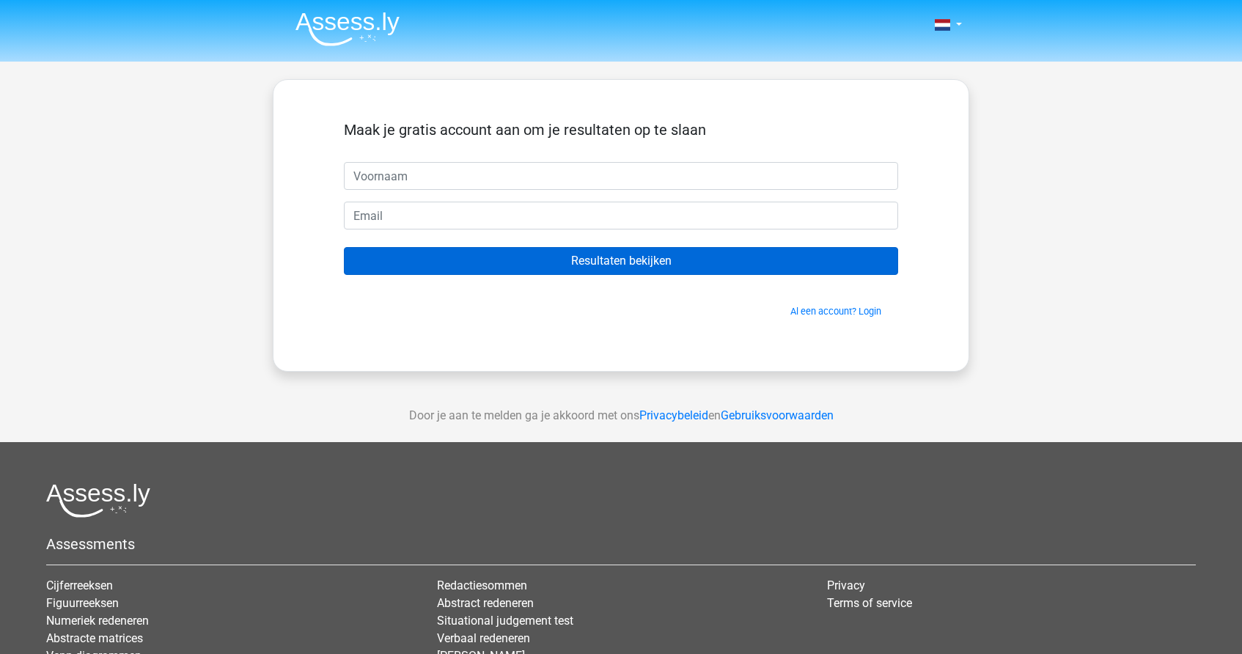
click at [464, 274] on input "Resultaten bekijken" at bounding box center [621, 261] width 554 height 28
click at [461, 265] on input "Resultaten bekijken" at bounding box center [621, 261] width 554 height 28
click at [460, 265] on input "Resultaten bekijken" at bounding box center [621, 261] width 554 height 28
